Goal: Task Accomplishment & Management: Complete application form

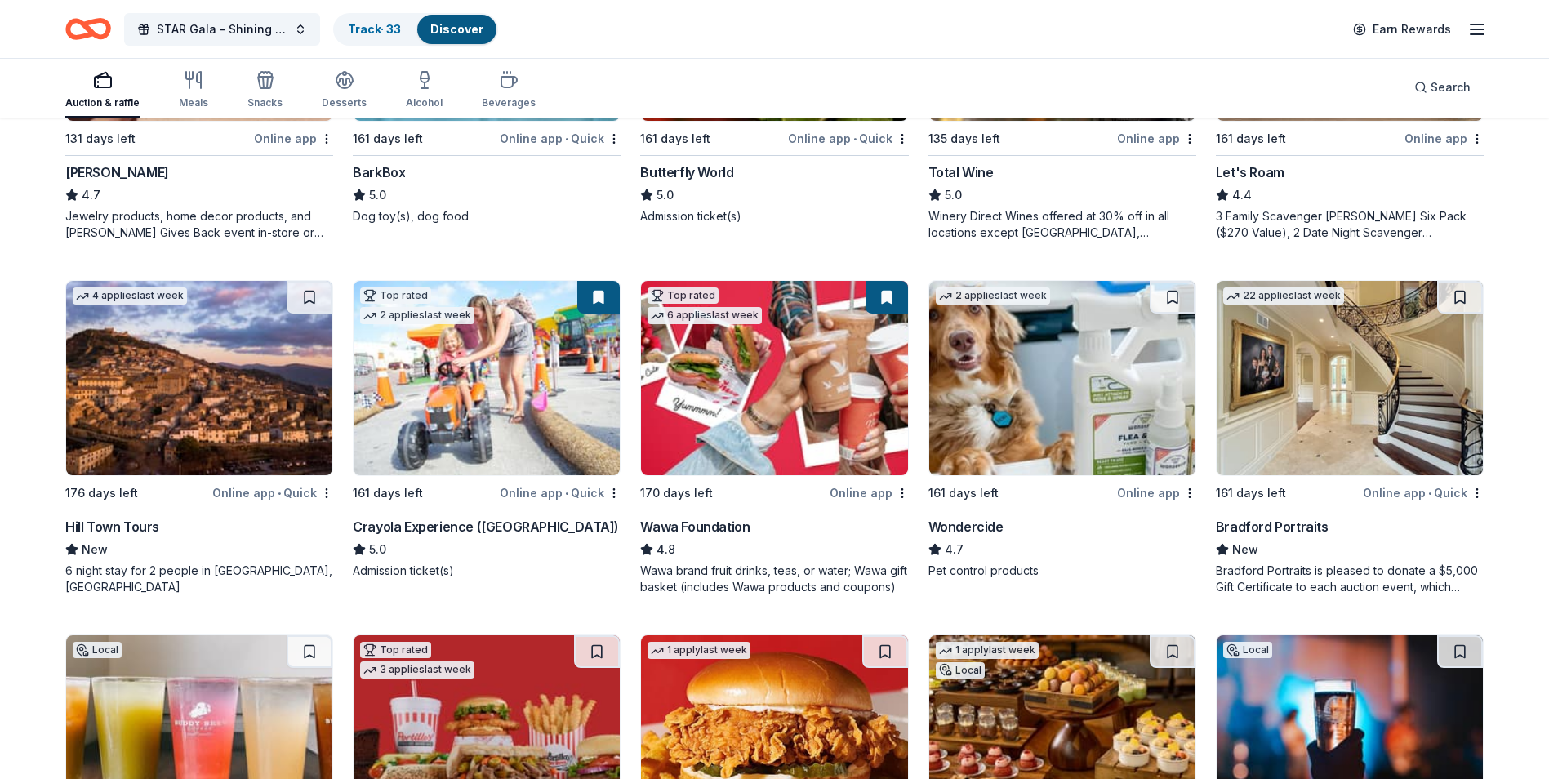
scroll to position [1112, 0]
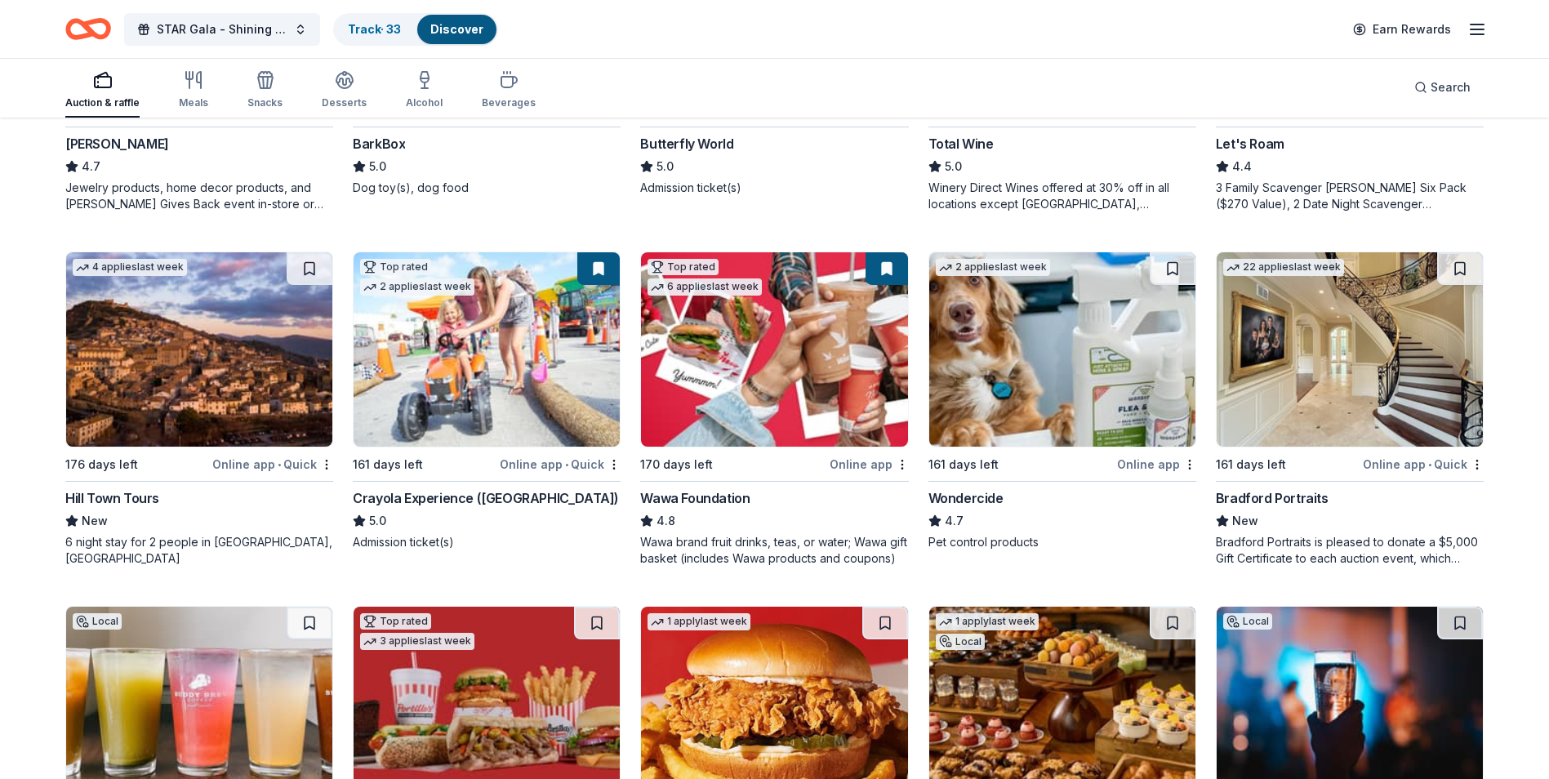
click at [119, 499] on div "Hill Town Tours" at bounding box center [112, 498] width 94 height 20
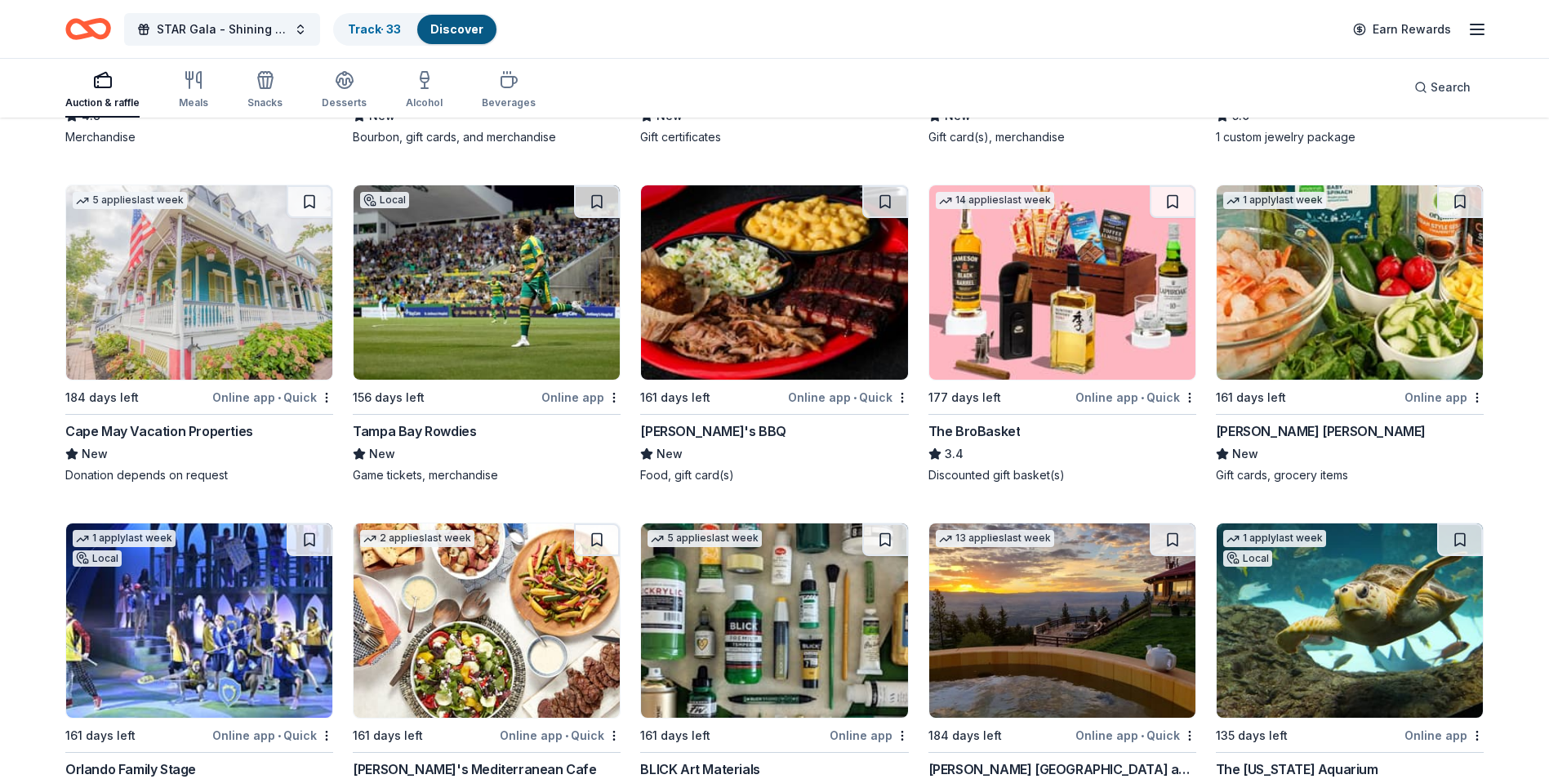
scroll to position [3980, 0]
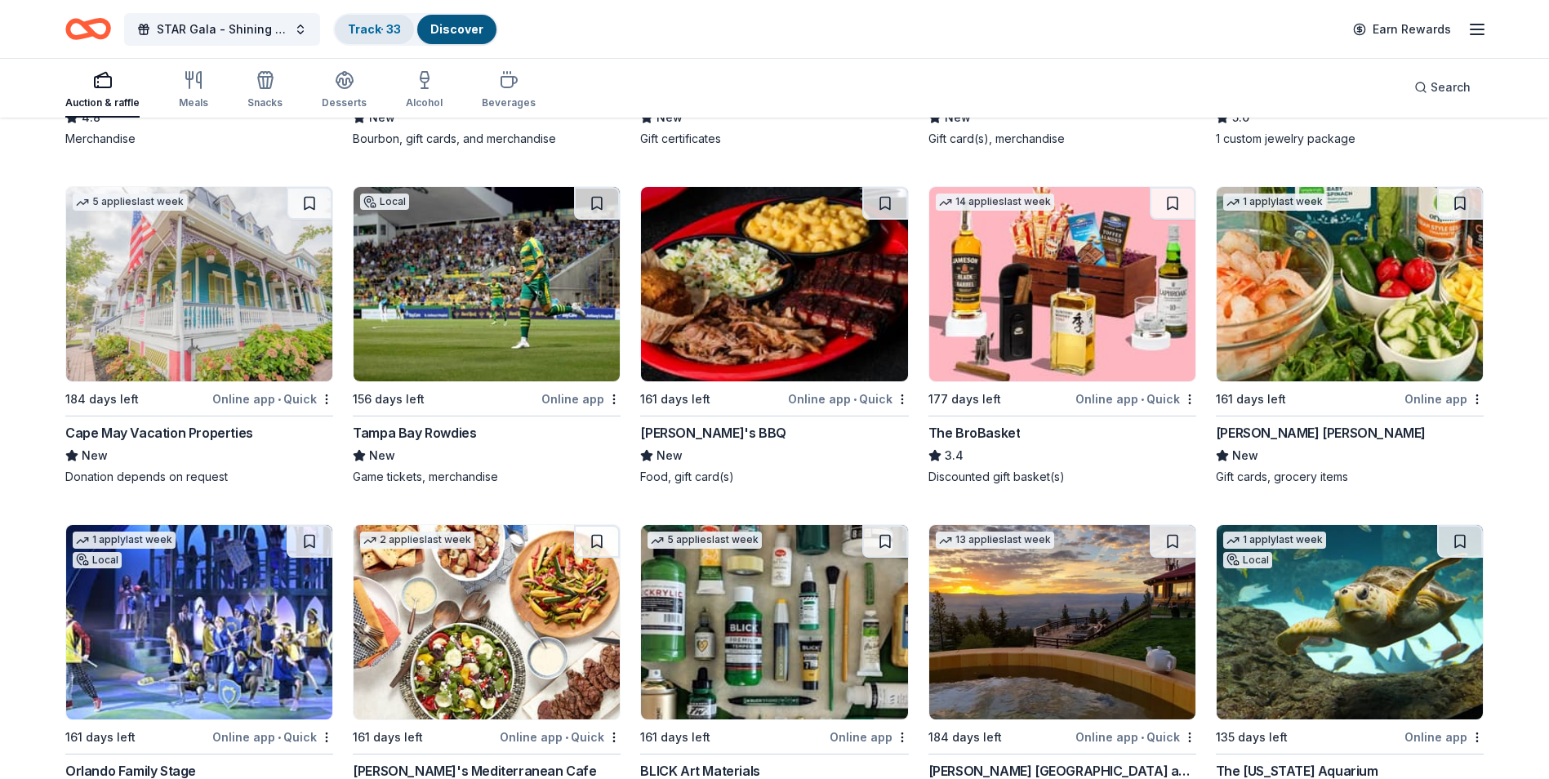
click at [359, 38] on div "Track · 33" at bounding box center [374, 29] width 79 height 29
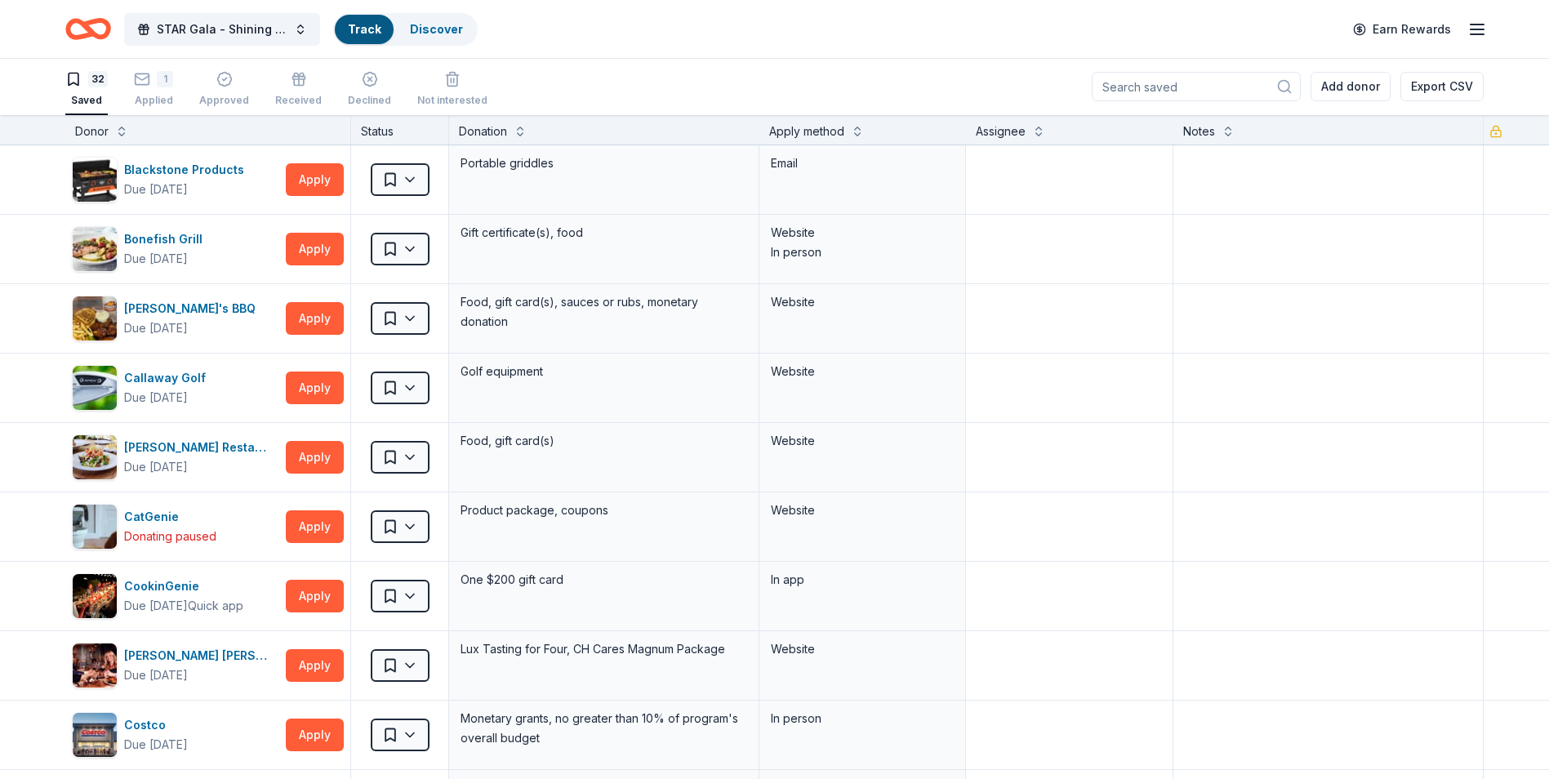
scroll to position [1, 0]
click at [394, 22] on button "Track Discover" at bounding box center [405, 29] width 145 height 33
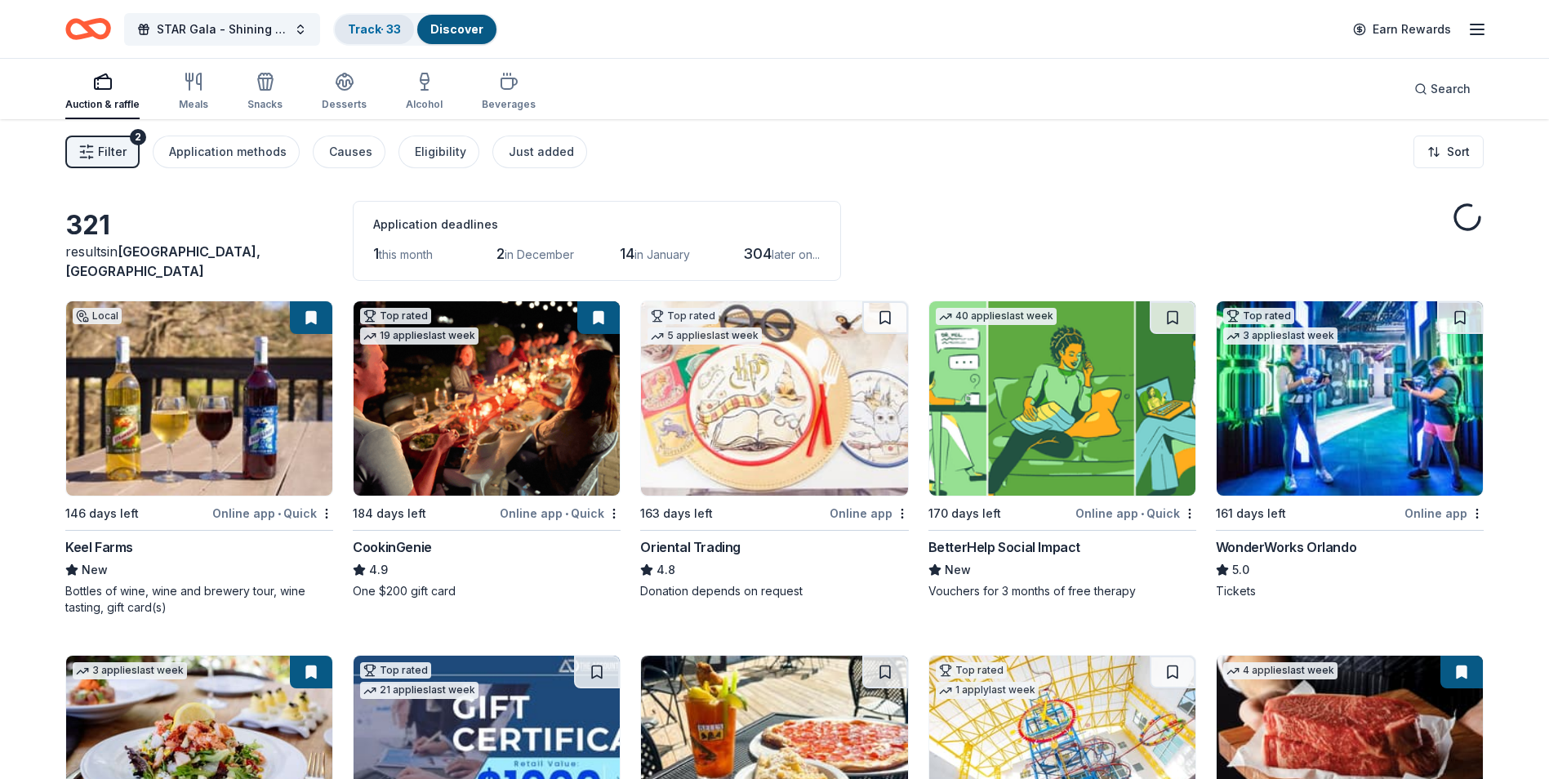
click at [375, 35] on link "Track · 33" at bounding box center [374, 29] width 53 height 14
click at [376, 29] on link "Track · 33" at bounding box center [374, 29] width 53 height 14
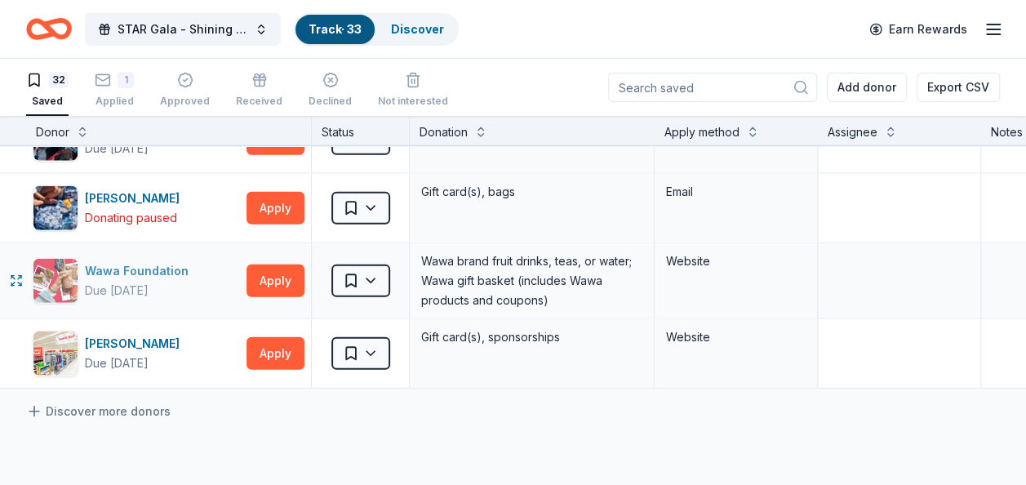
scroll to position [2041, 0]
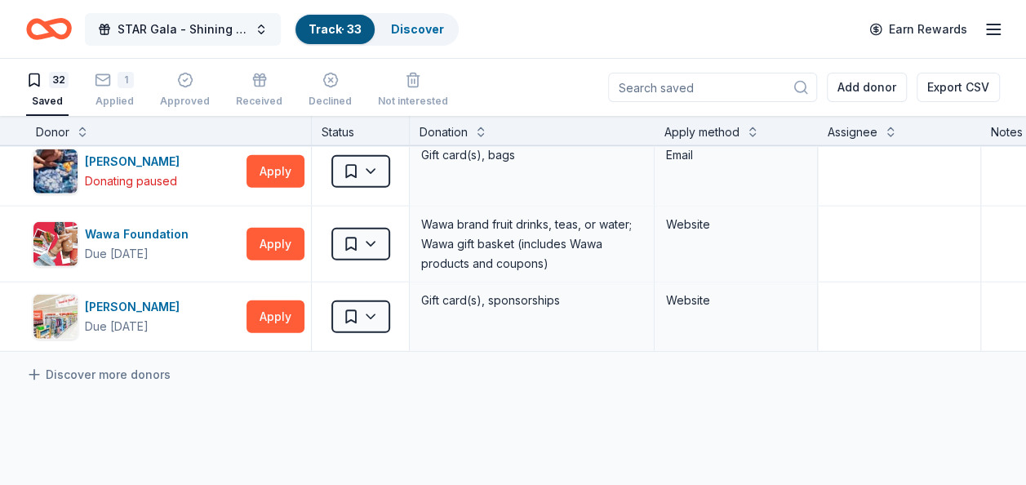
click at [198, 31] on span "STAR Gala - Shining a Light on [MEDICAL_DATA]" at bounding box center [183, 30] width 131 height 20
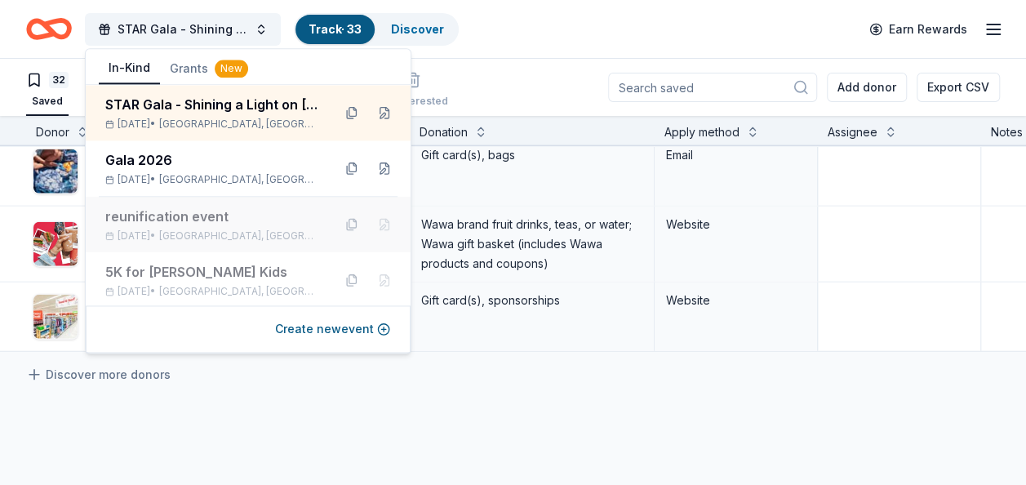
click at [204, 225] on div "reunification event" at bounding box center [212, 217] width 214 height 20
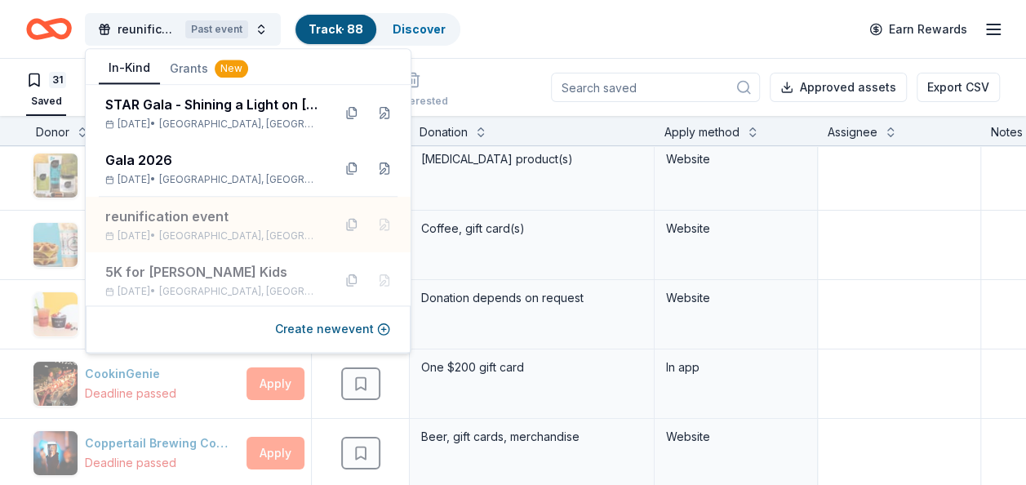
click at [668, 29] on div "reunification event Past event Track · 88 Discover Earn Rewards" at bounding box center [513, 29] width 974 height 38
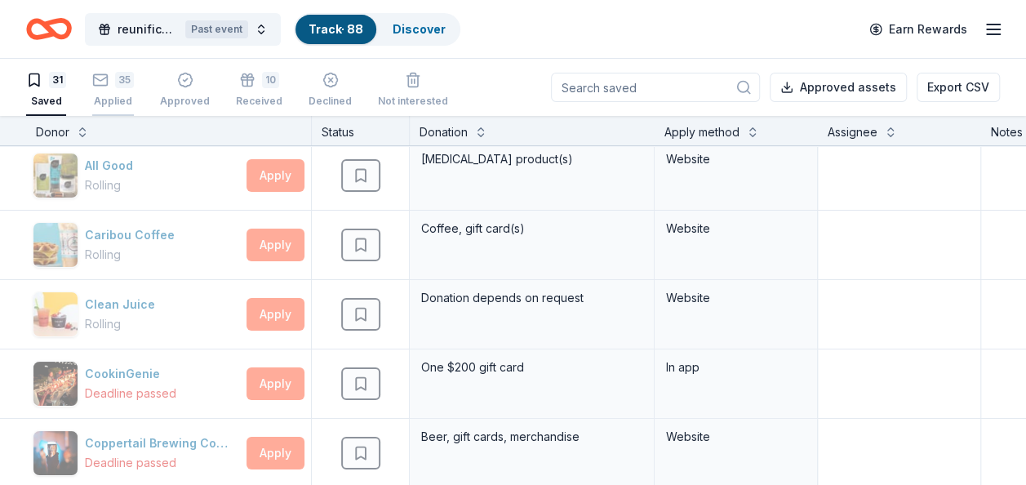
click at [102, 102] on div "Applied" at bounding box center [113, 101] width 42 height 13
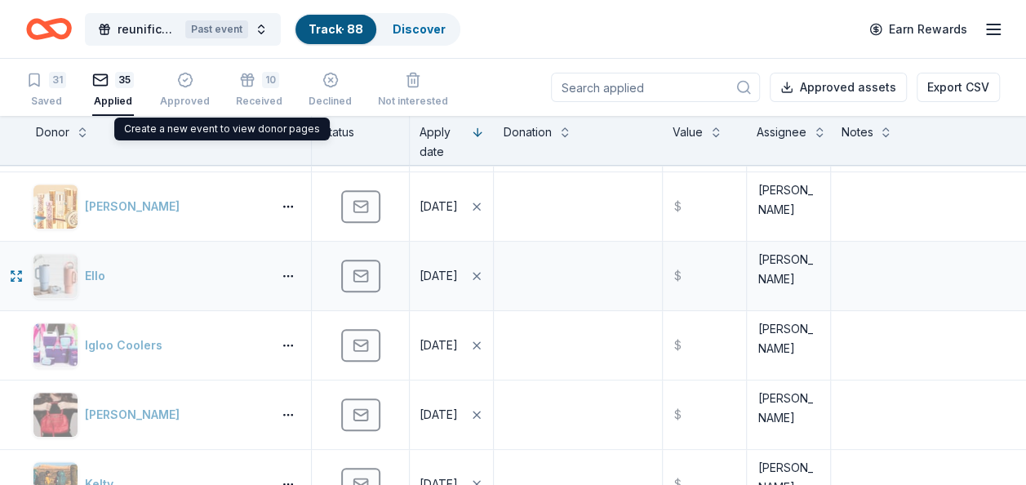
scroll to position [572, 0]
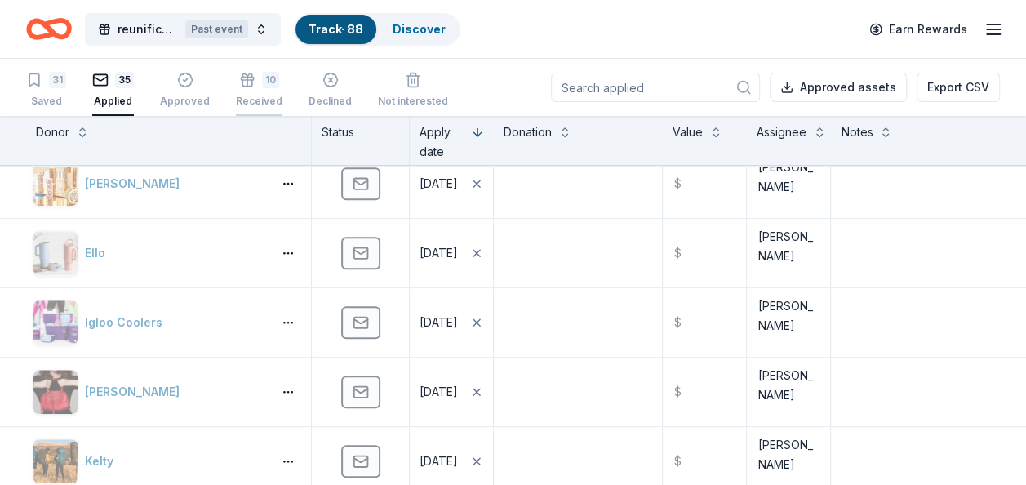
click at [257, 92] on div "10 Received" at bounding box center [259, 90] width 47 height 36
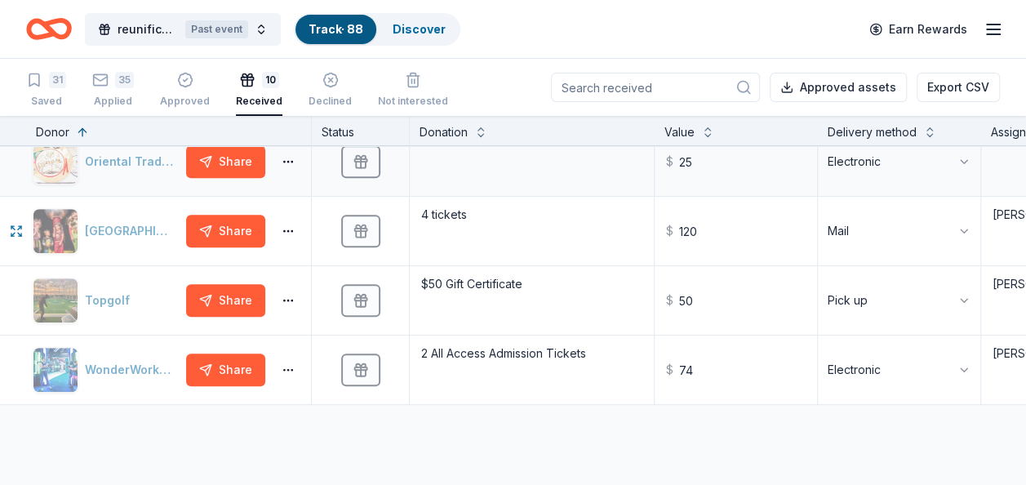
scroll to position [408, 0]
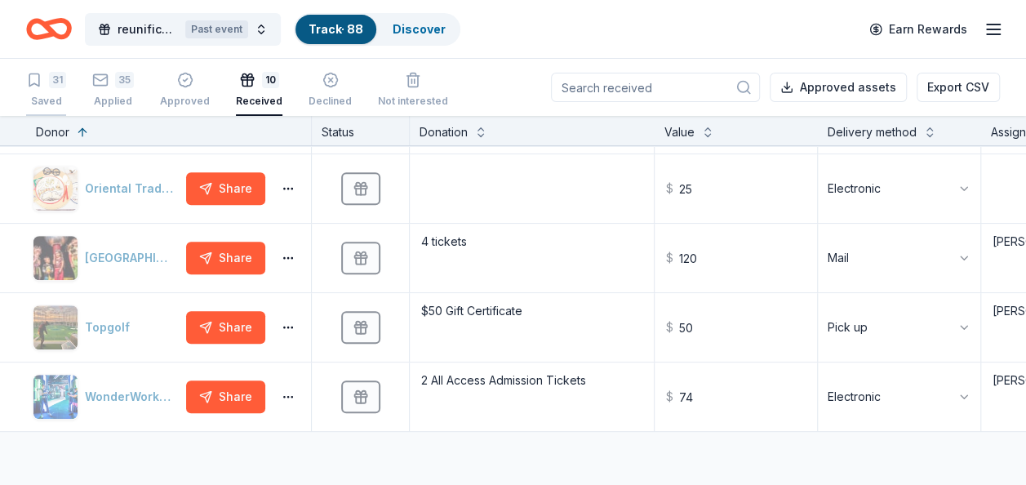
click at [56, 86] on div "31" at bounding box center [57, 80] width 17 height 16
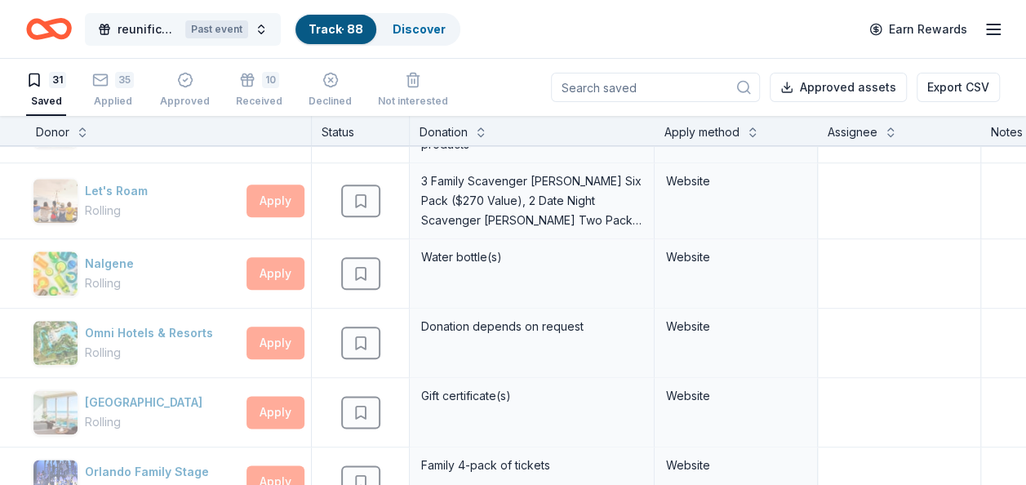
click at [238, 27] on div "Past event" at bounding box center [216, 29] width 63 height 18
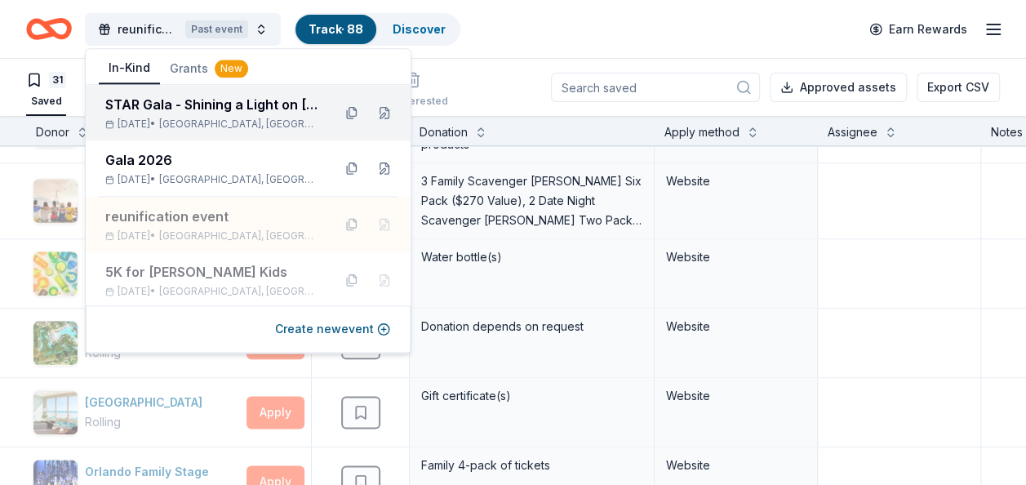
click at [215, 100] on div "STAR Gala - Shining a Light on [MEDICAL_DATA]" at bounding box center [212, 105] width 214 height 20
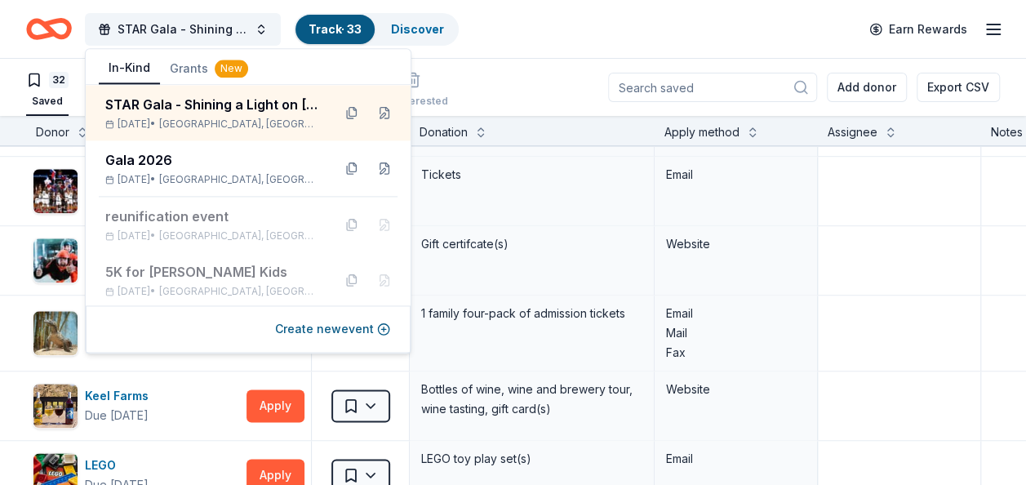
click at [660, 29] on div "STAR Gala - Shining a Light on [MEDICAL_DATA] Track · 33 Discover Earn Rewards" at bounding box center [513, 29] width 974 height 38
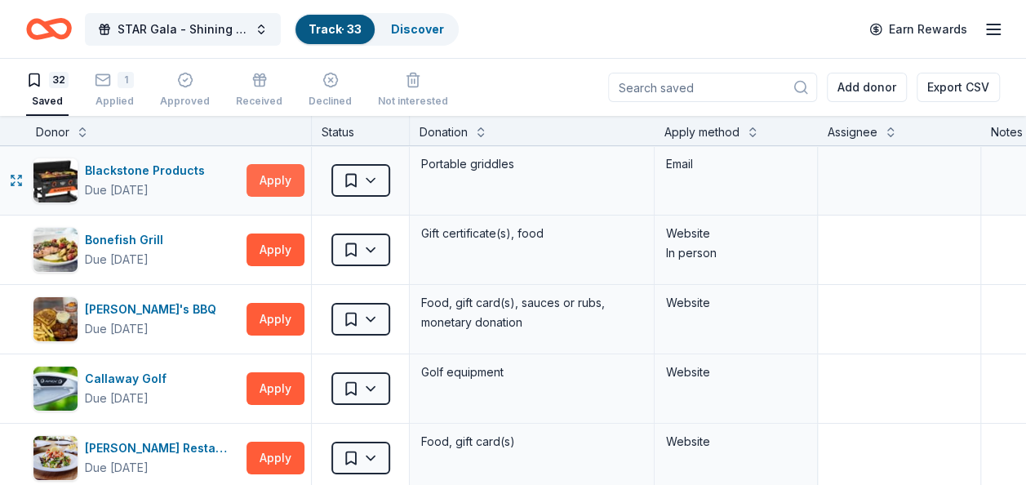
click at [274, 176] on button "Apply" at bounding box center [276, 180] width 58 height 33
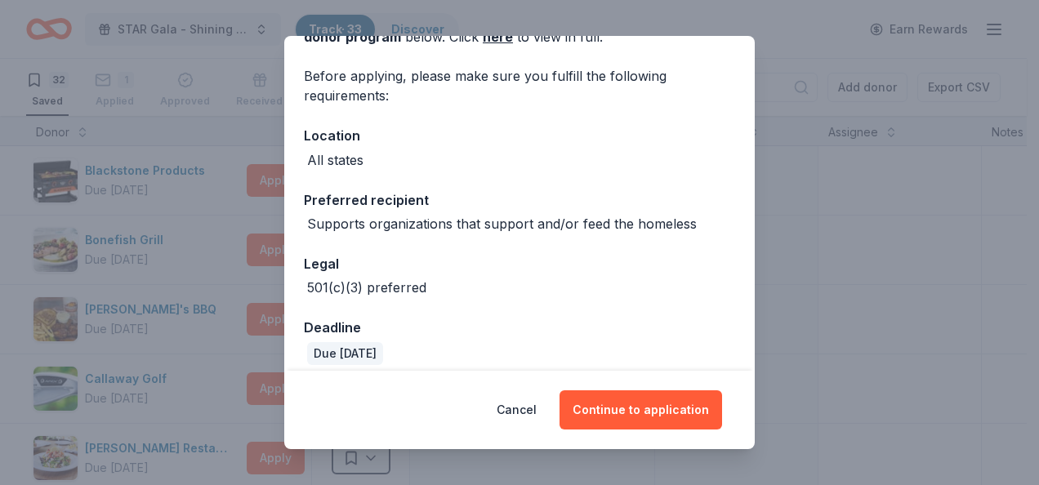
scroll to position [121, 0]
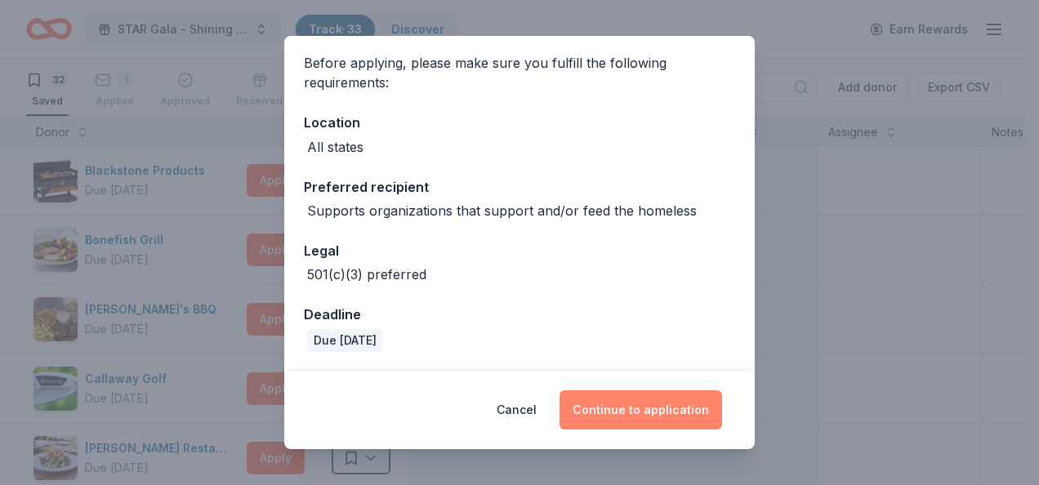
click at [609, 416] on button "Continue to application" at bounding box center [640, 409] width 162 height 39
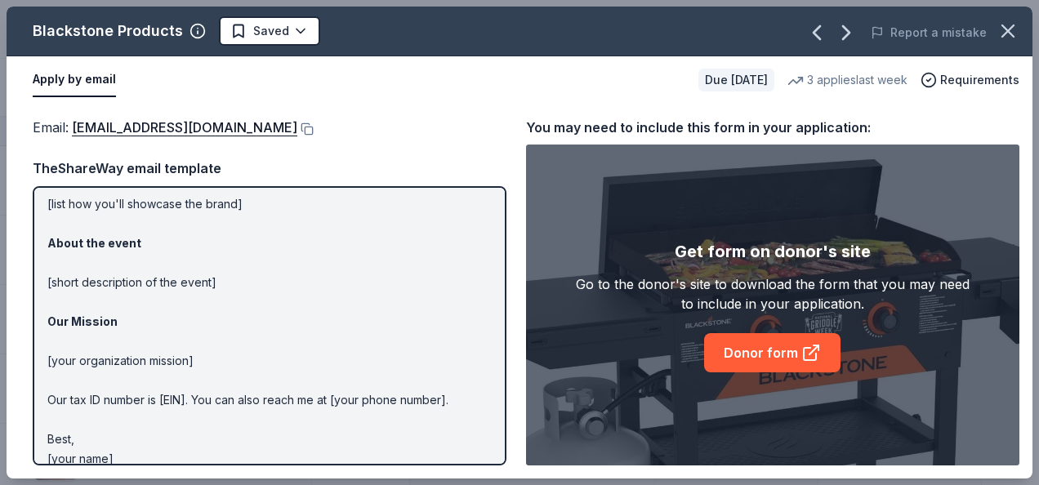
scroll to position [180, 0]
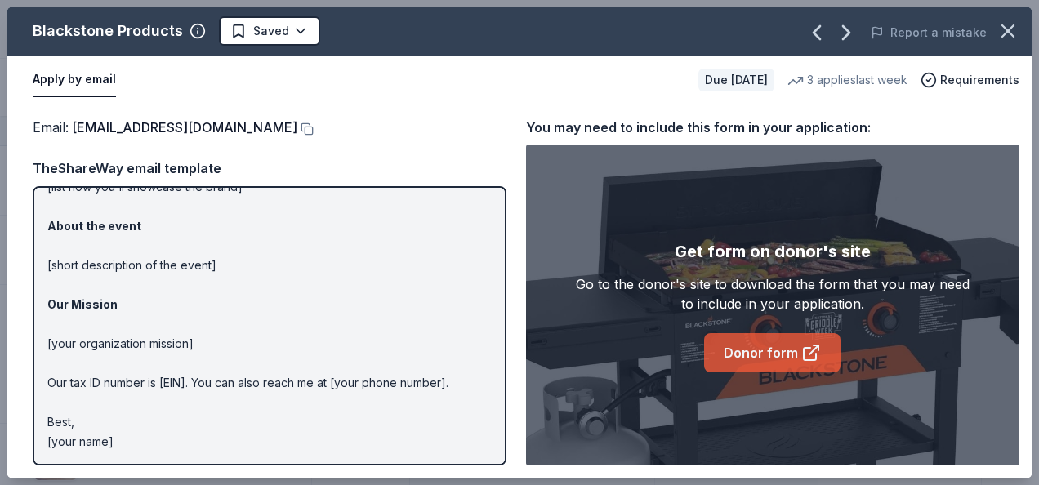
click at [759, 344] on link "Donor form" at bounding box center [772, 352] width 136 height 39
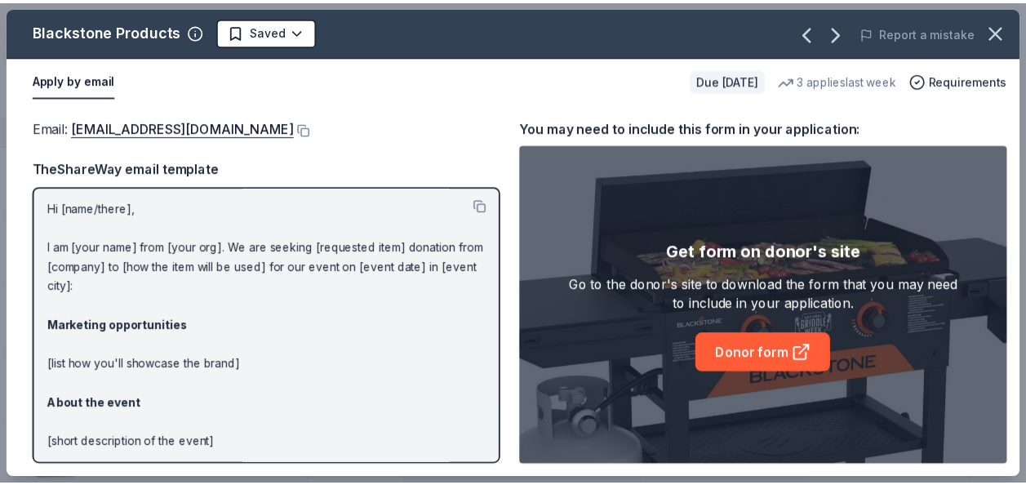
scroll to position [0, 0]
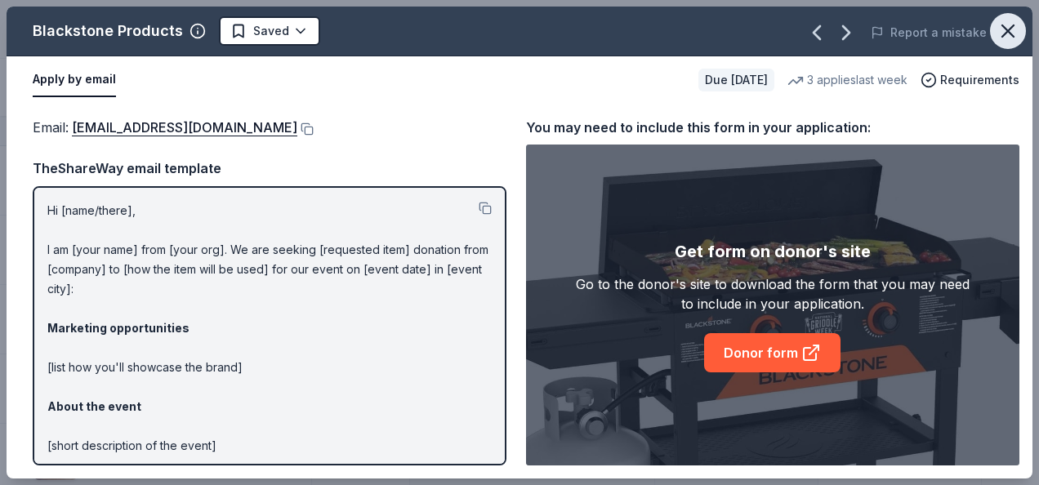
click at [1001, 27] on icon "button" at bounding box center [1007, 31] width 23 height 23
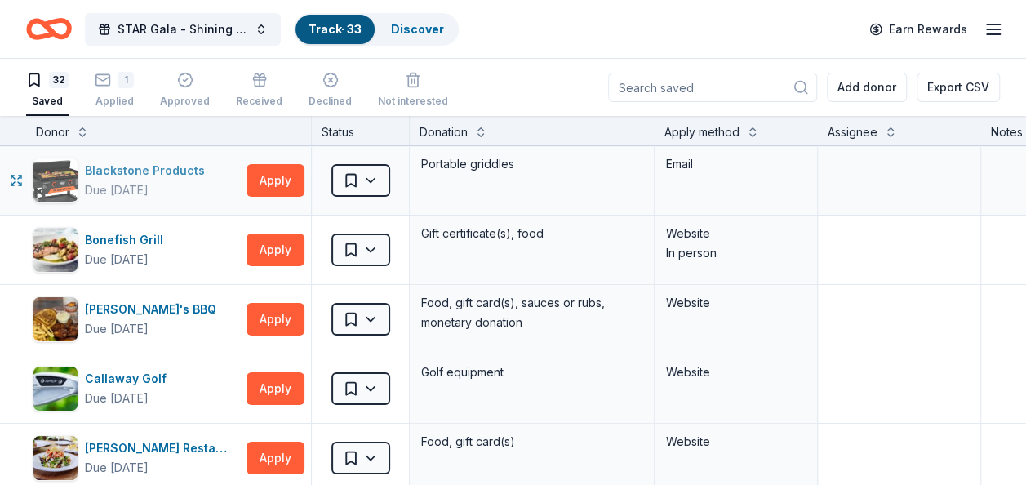
click at [157, 173] on div "Blackstone Products" at bounding box center [148, 171] width 127 height 20
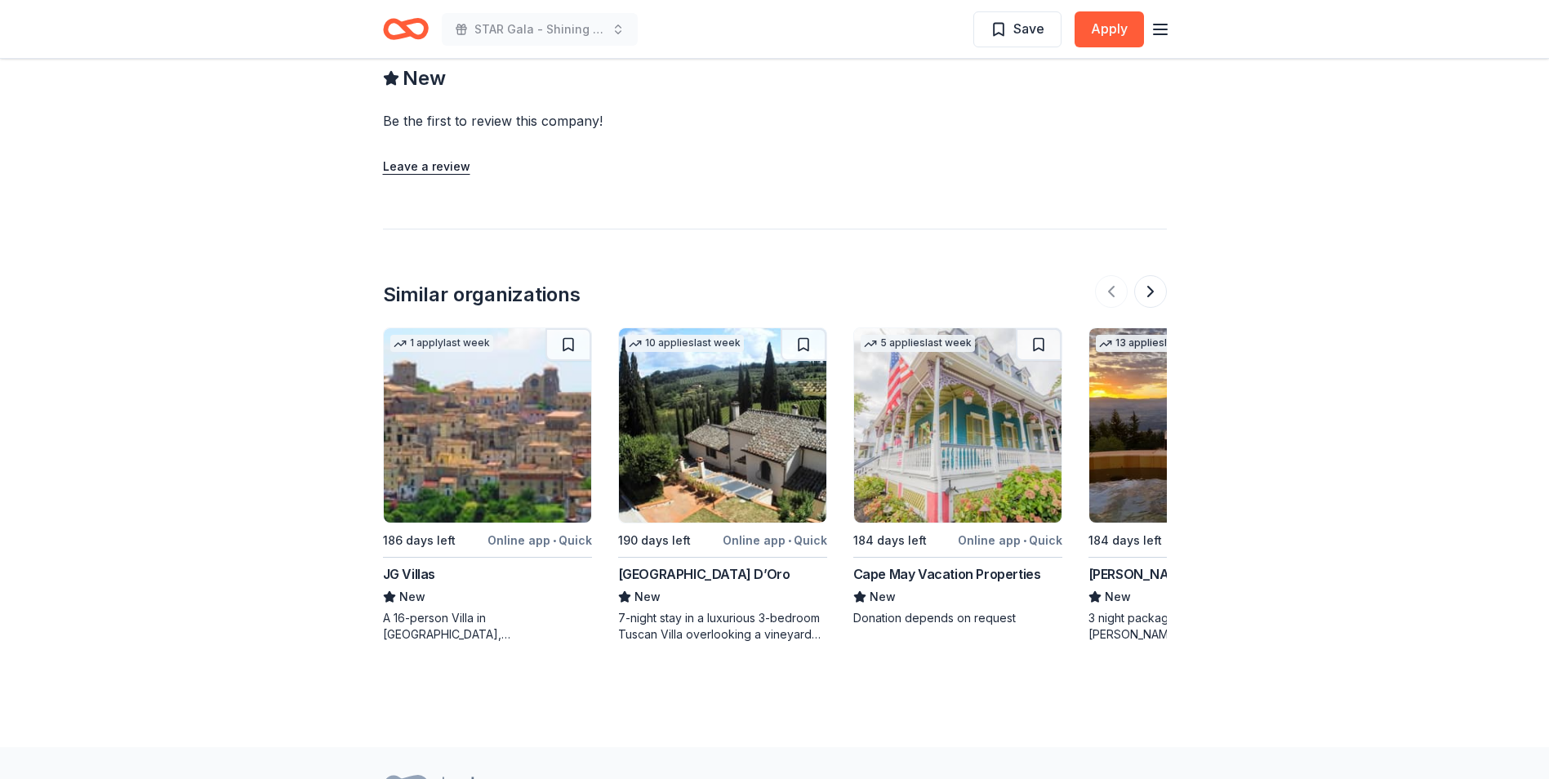
scroll to position [1551, 0]
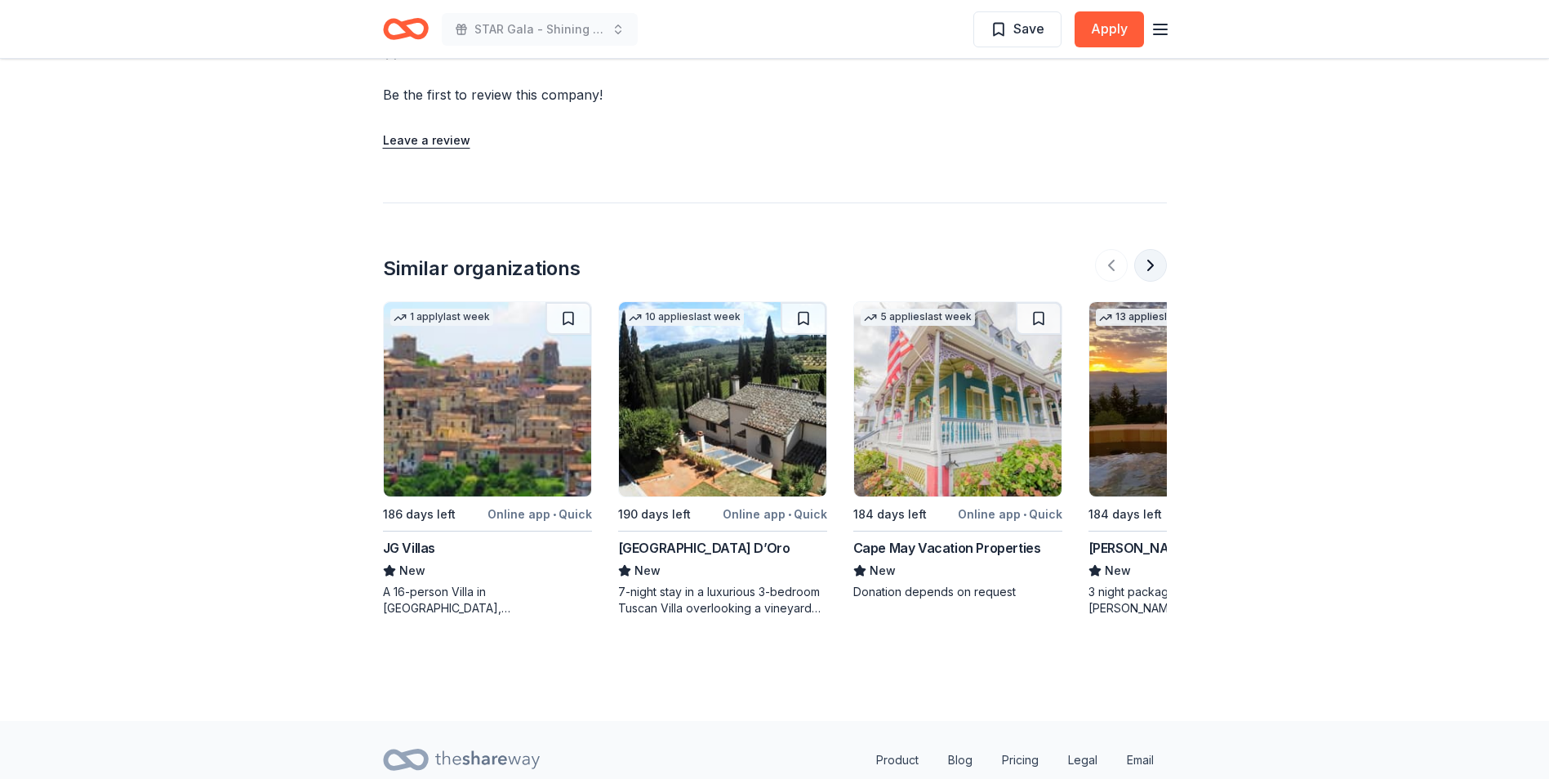
click at [1150, 256] on button at bounding box center [1150, 265] width 33 height 33
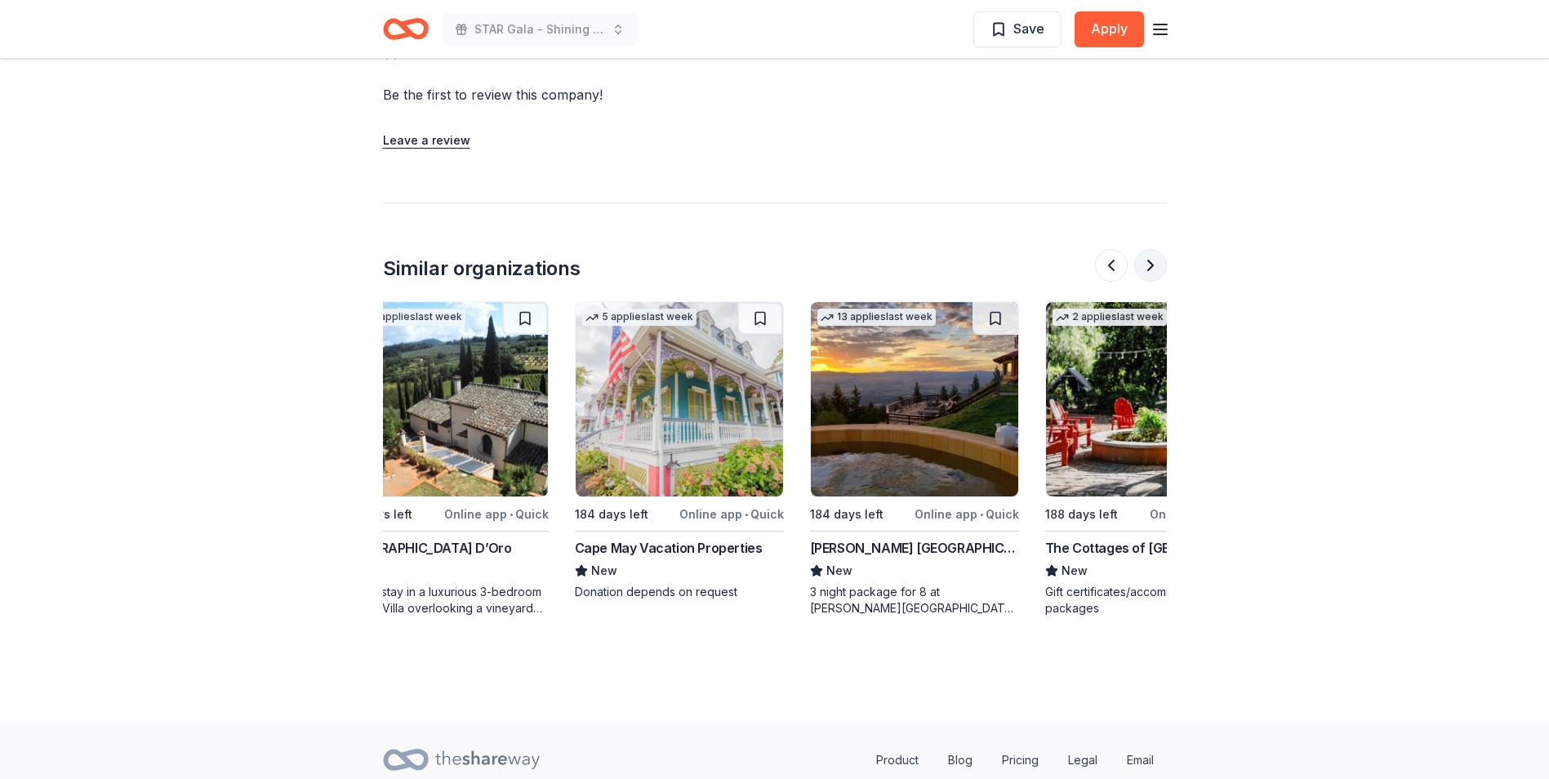
scroll to position [0, 366]
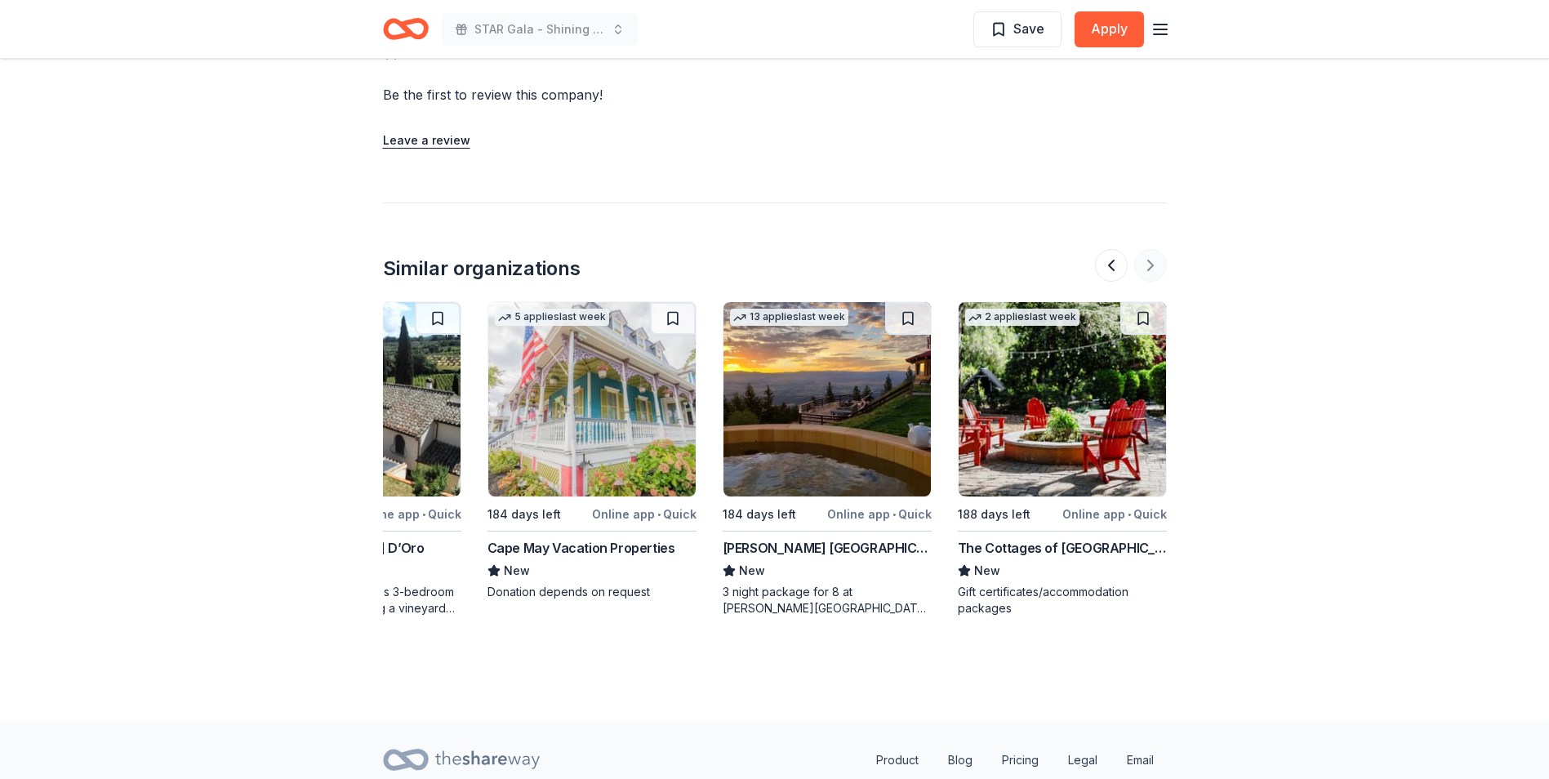
click at [1150, 256] on div at bounding box center [1131, 265] width 72 height 33
click at [1110, 249] on button at bounding box center [1111, 265] width 33 height 33
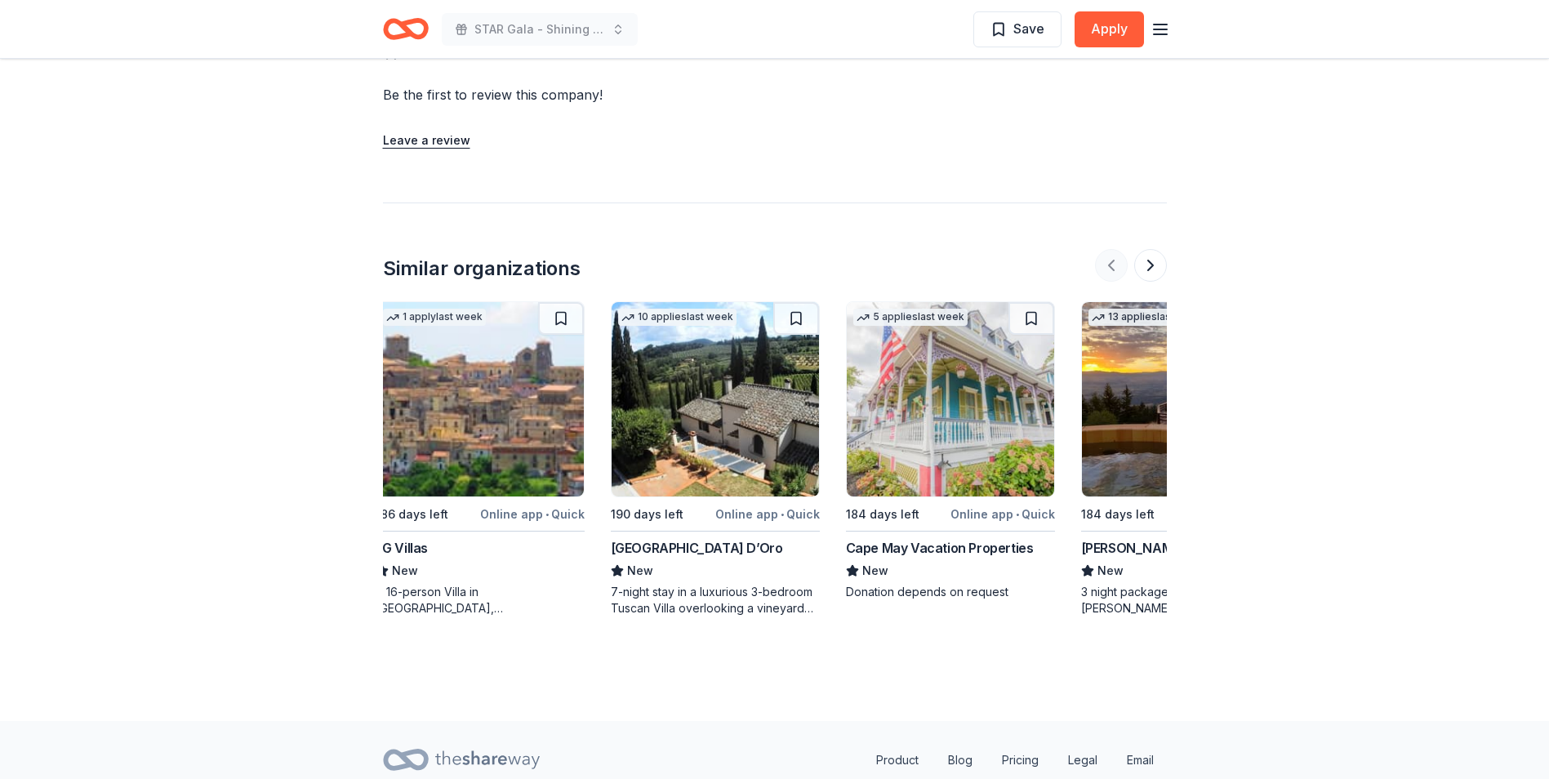
scroll to position [0, 0]
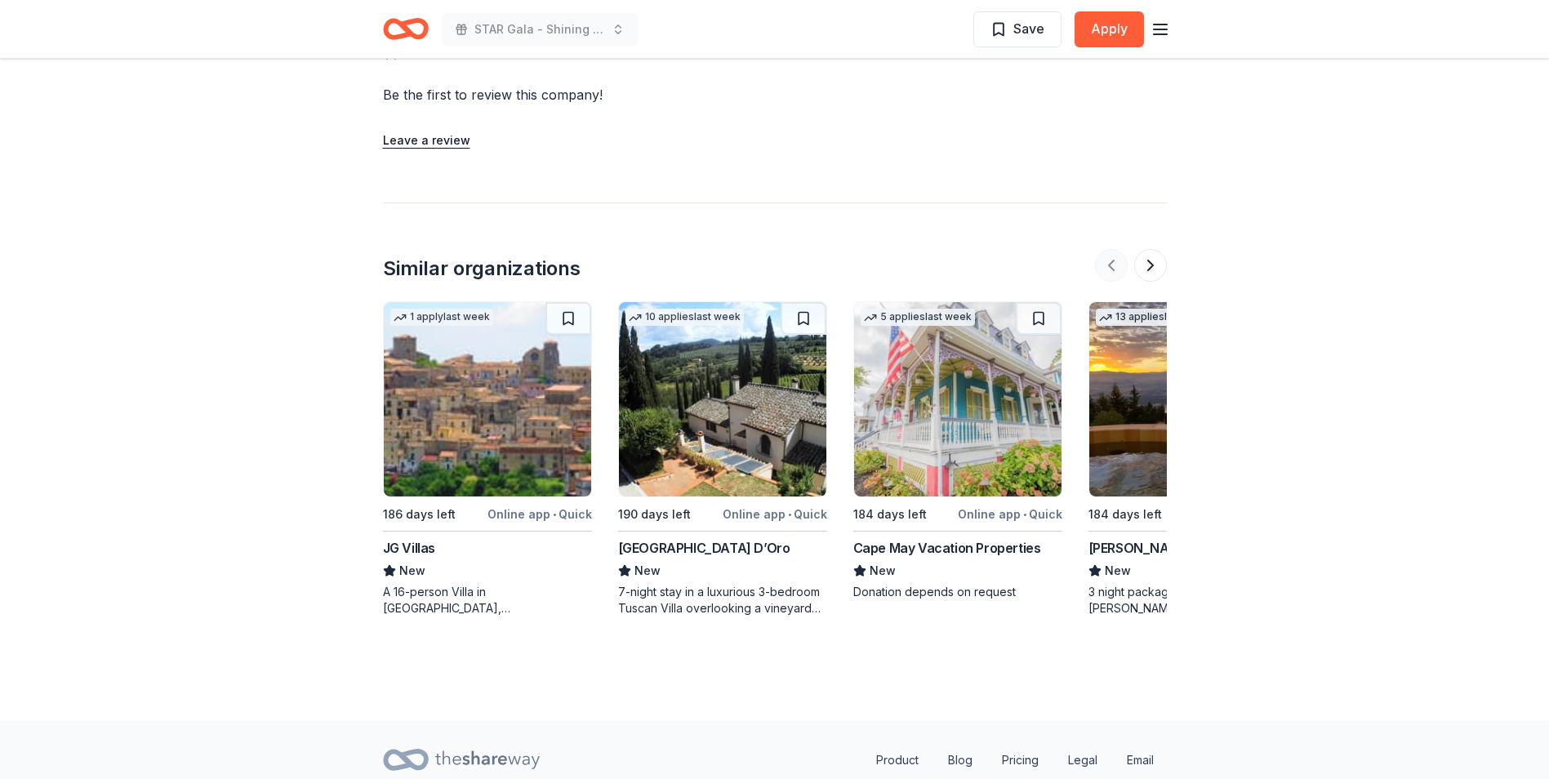
click at [1110, 249] on div at bounding box center [1131, 265] width 72 height 33
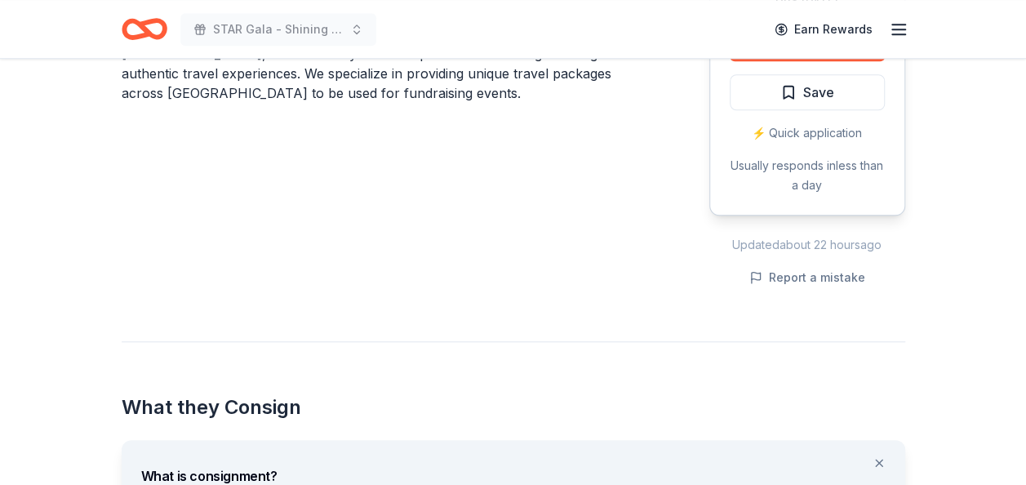
scroll to position [408, 0]
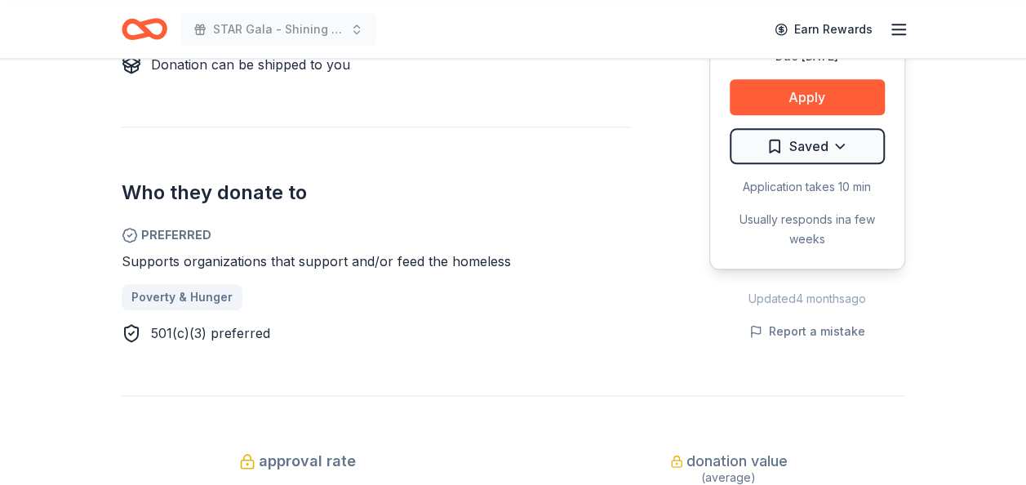
scroll to position [817, 0]
